Goal: Information Seeking & Learning: Learn about a topic

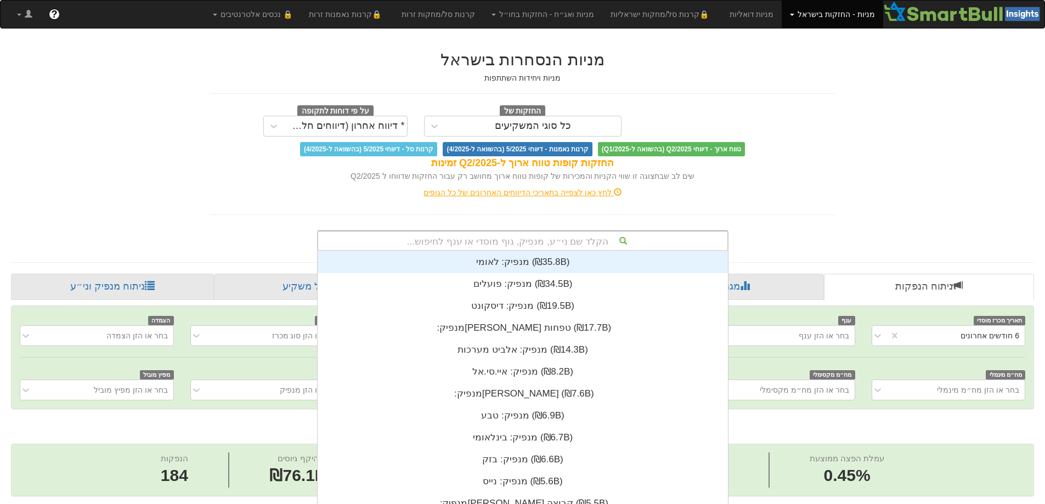
click at [548, 245] on div "הקלד שם ני״ע, מנפיק, גוף מוסדי או ענף לחיפוש... מנפיק: ‏לאומי ‎(₪35.8B)‎ מנפיק:…" at bounding box center [523, 240] width 412 height 21
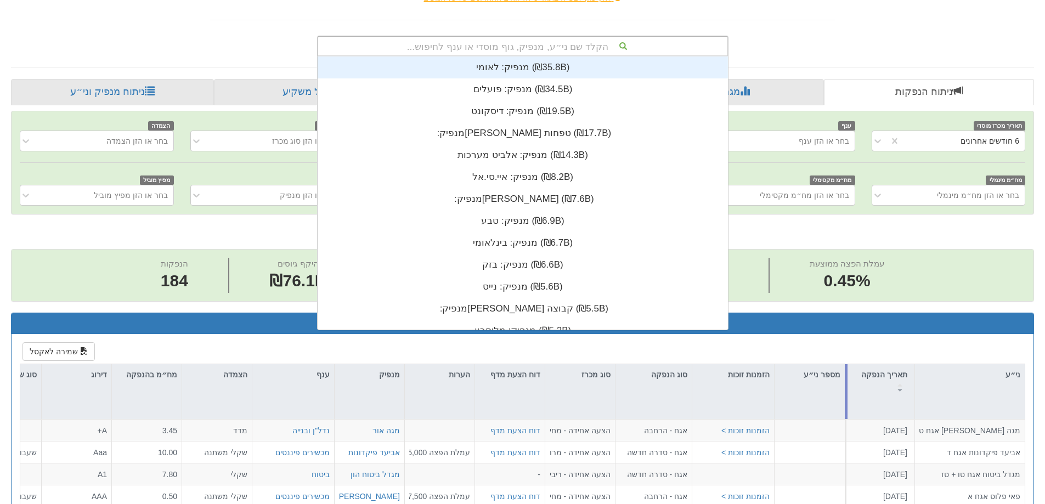
scroll to position [185, 0]
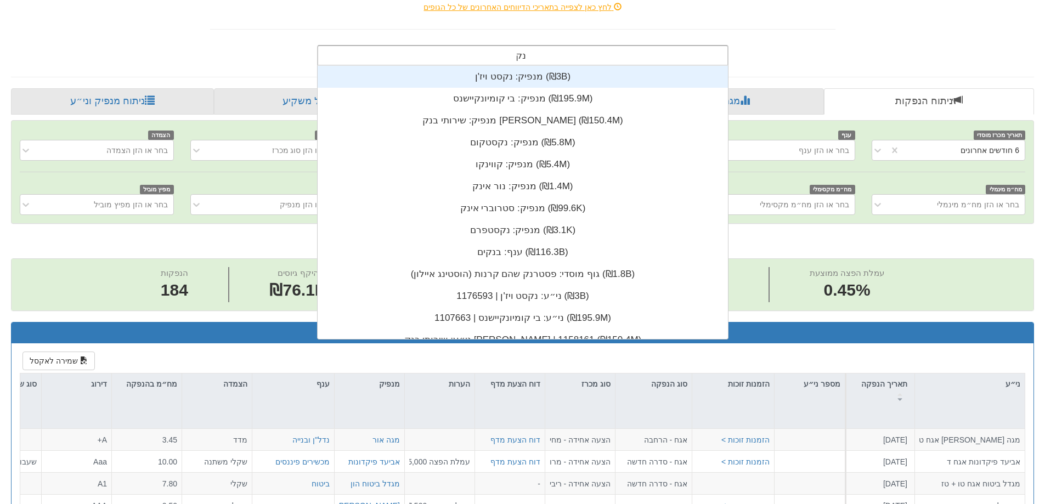
type input "נקסט"
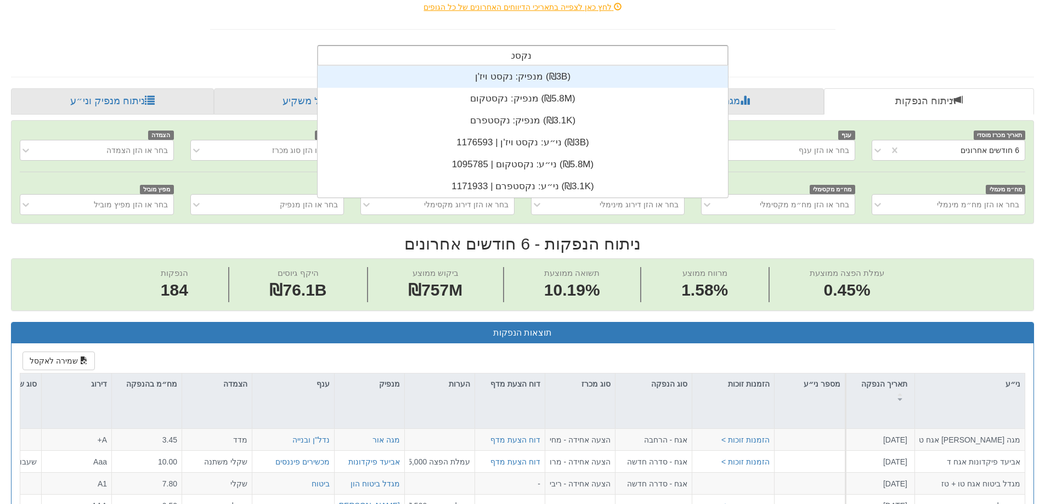
click at [556, 69] on div "מנפיק: ‏נקסט ויז'ן ‎(₪3B)‎" at bounding box center [523, 77] width 410 height 22
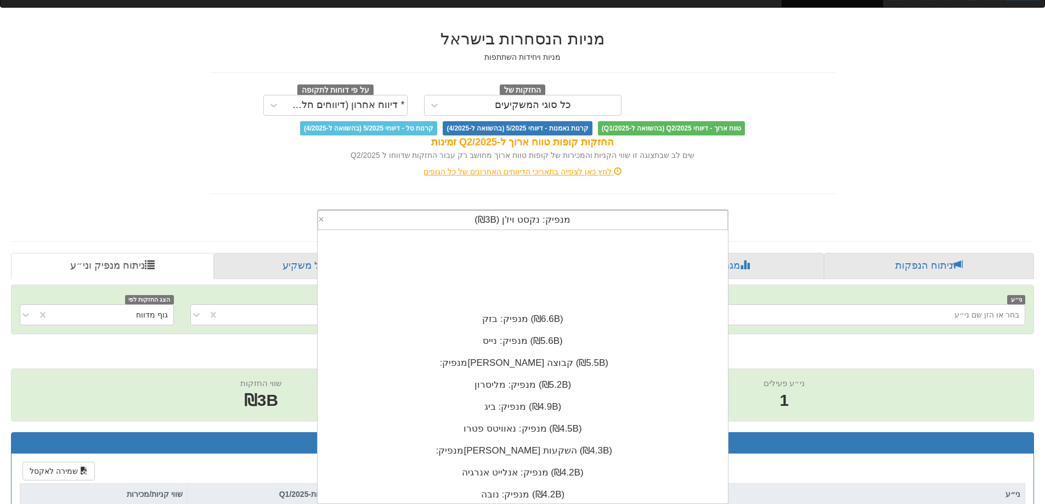
scroll to position [220, 0]
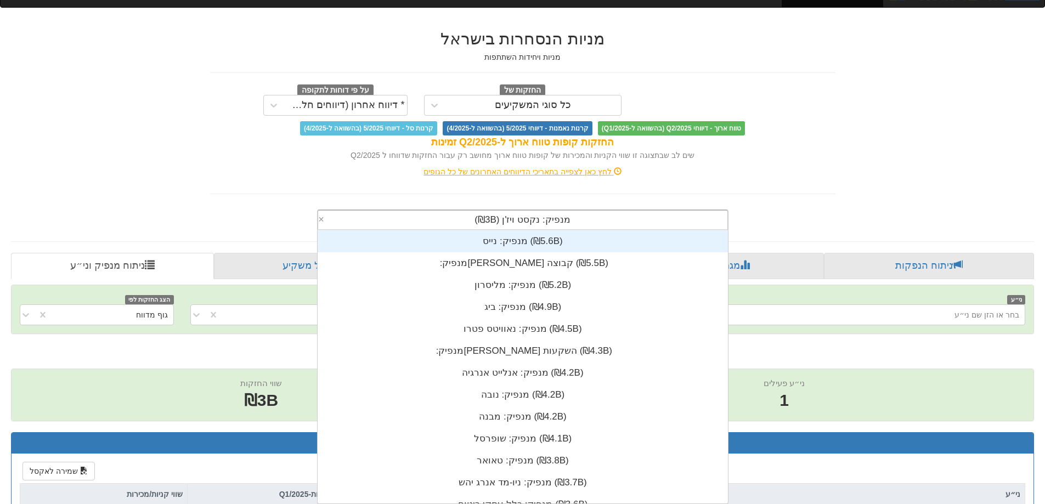
click at [821, 153] on div "שים לב שבתצוגה זו שווי הקניות והמכירות של קופות טווח ארוך מחושב רק עבור החזקות …" at bounding box center [523, 155] width 626 height 11
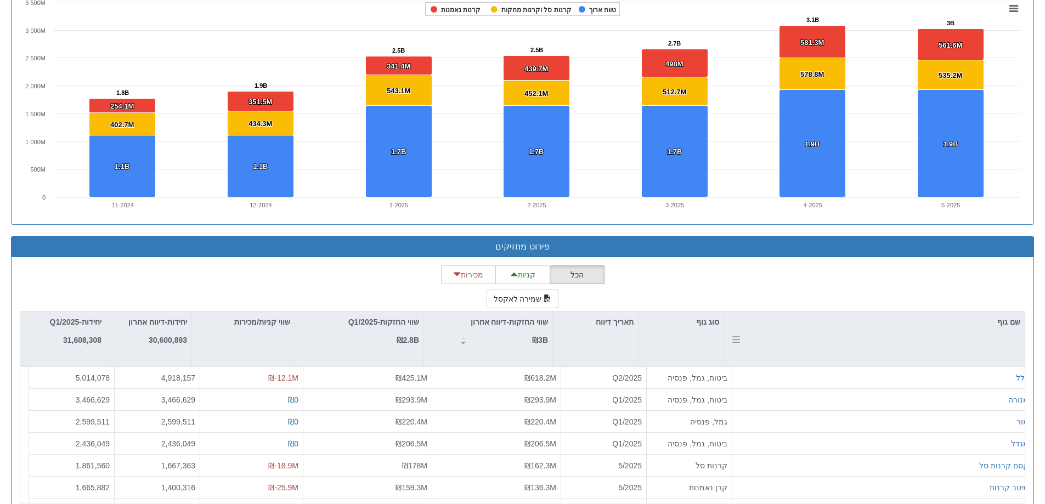
scroll to position [1393, 0]
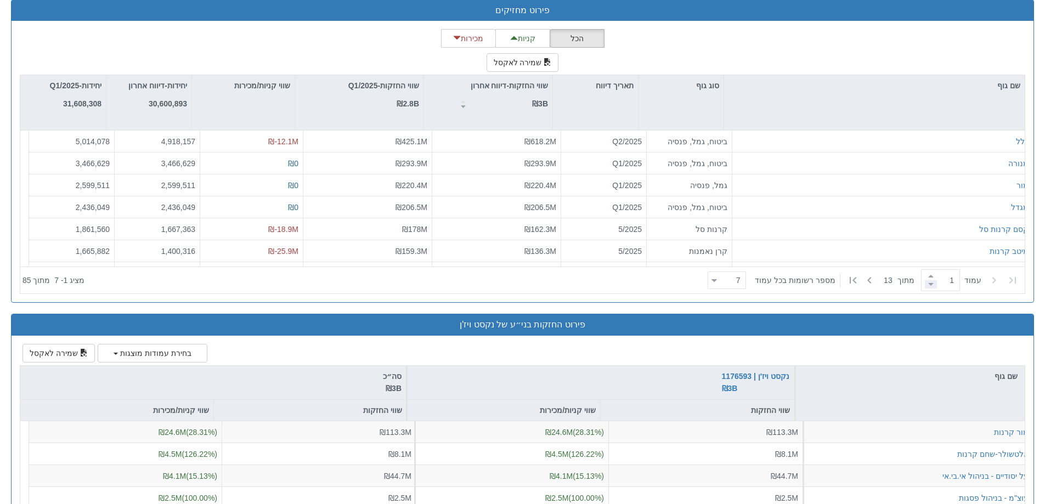
click at [925, 286] on span at bounding box center [931, 284] width 12 height 8
click at [925, 274] on span at bounding box center [931, 276] width 12 height 8
type input "2"
